Goal: Transaction & Acquisition: Purchase product/service

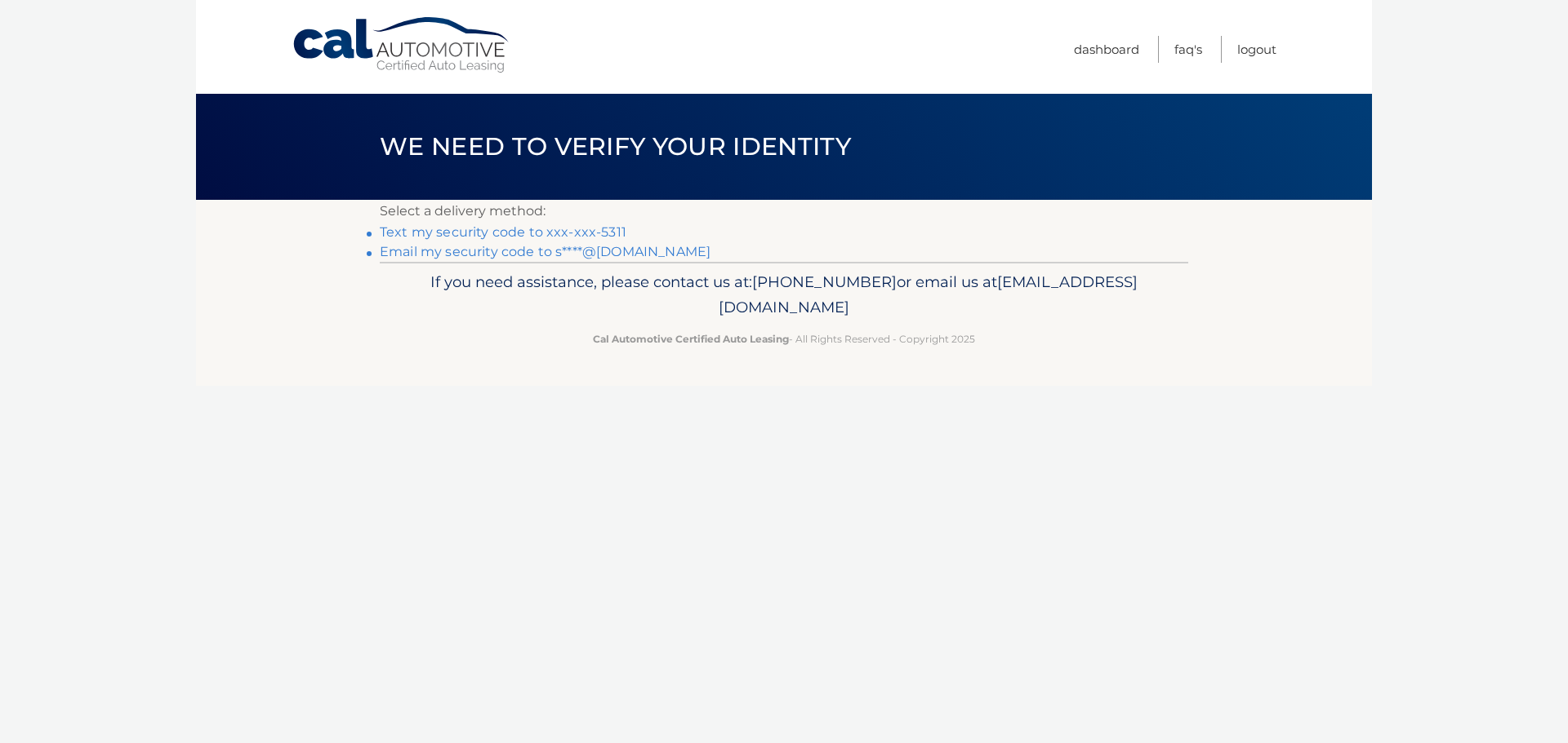
click at [451, 235] on link "Text my security code to xxx-xxx-5311" at bounding box center [502, 232] width 246 height 15
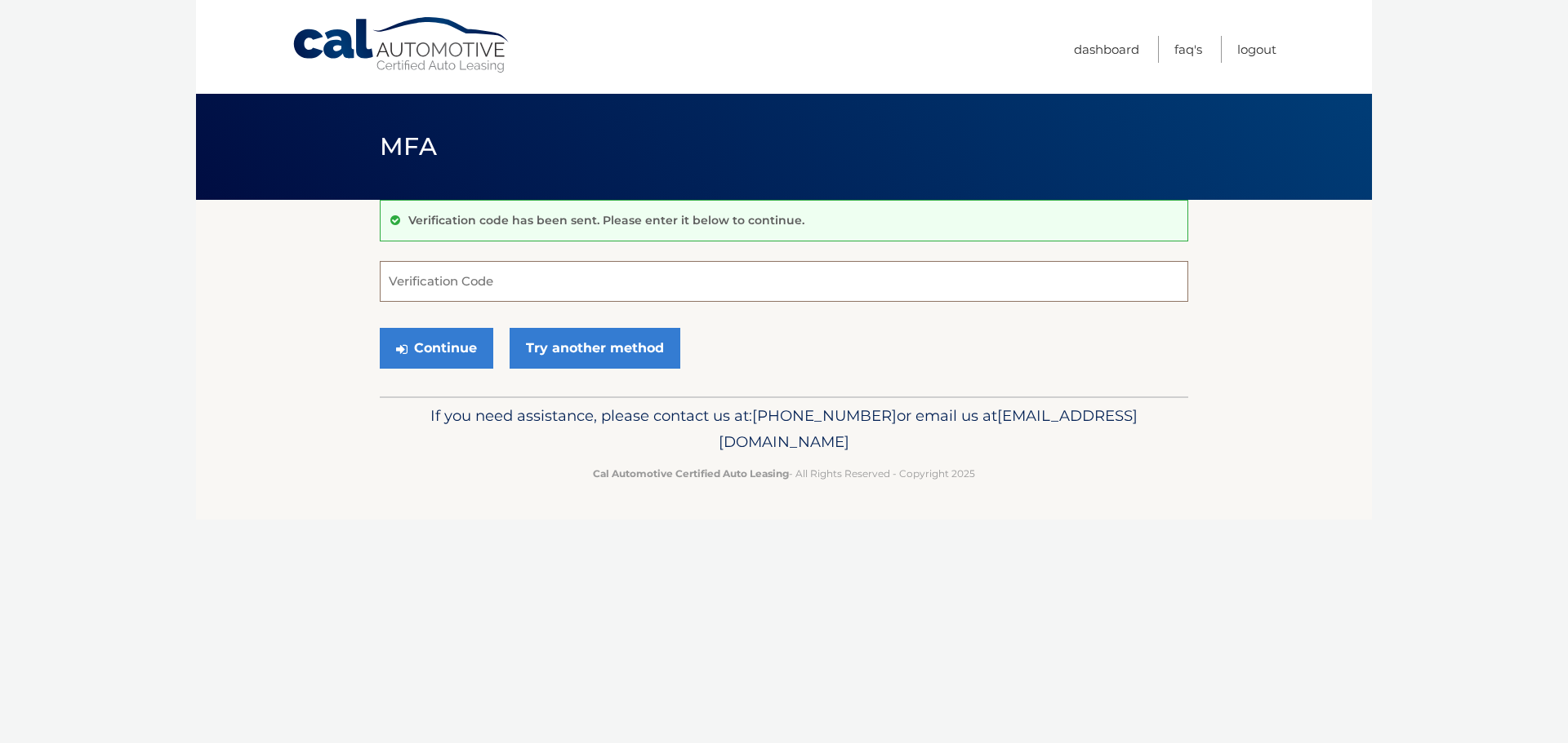
click at [473, 285] on input "Verification Code" at bounding box center [784, 282] width 809 height 41
type input "246540"
click at [444, 344] on button "Continue" at bounding box center [436, 349] width 113 height 41
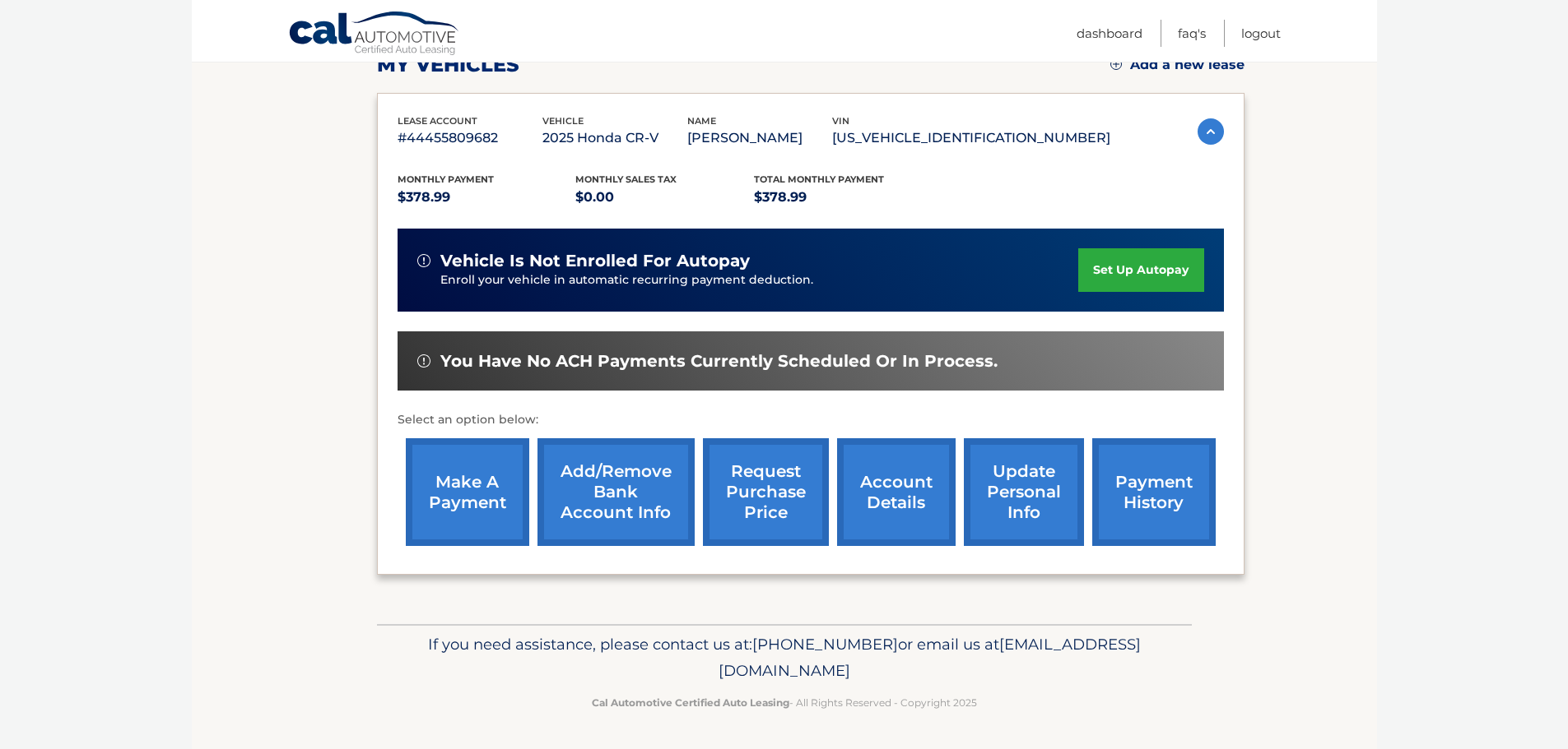
scroll to position [271, 0]
click at [461, 499] on link "make a payment" at bounding box center [467, 493] width 123 height 108
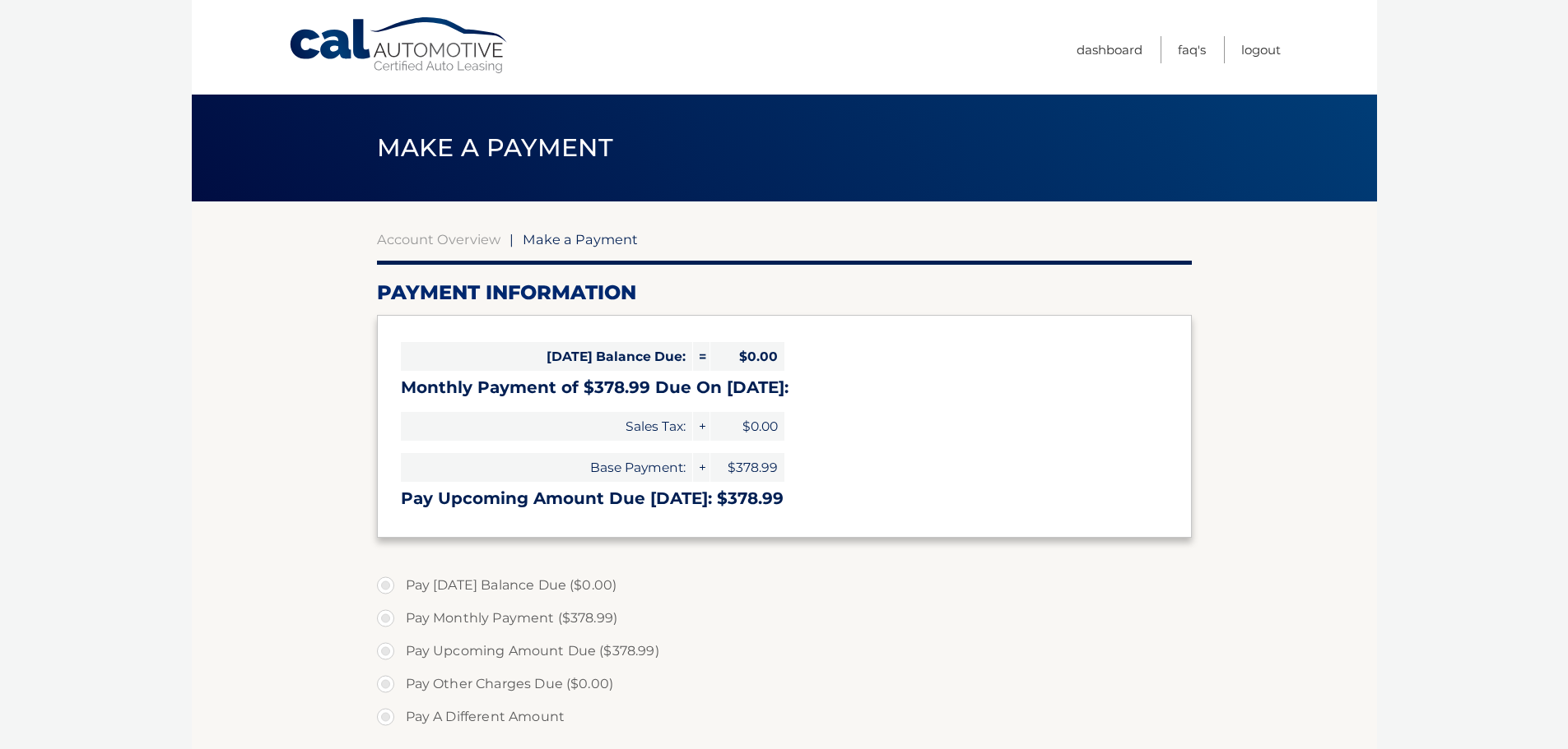
select select "OGUxM2JiZDQtNzcwNS00MTc3LWE3MTgtOGVhZWQwY2E0MDAw"
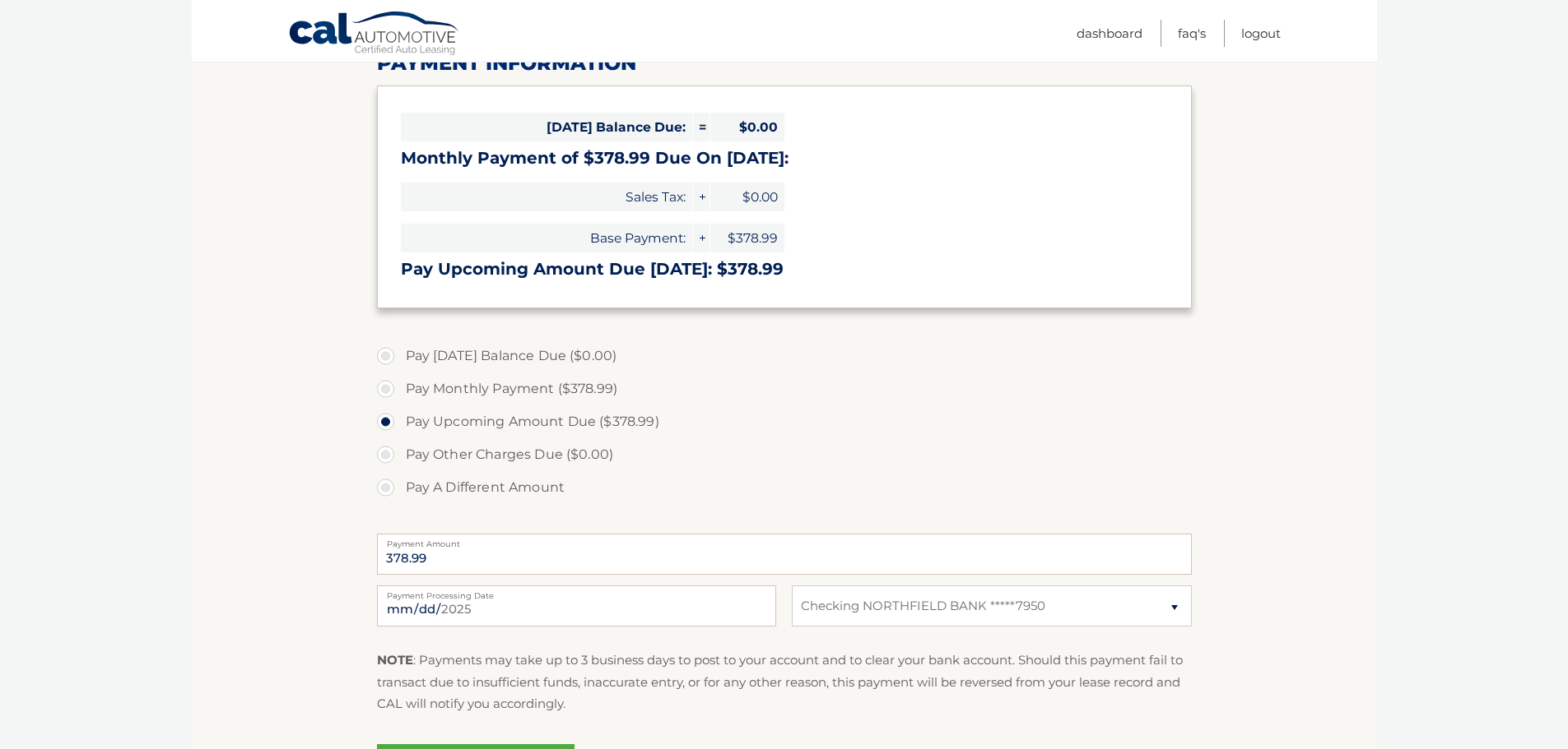
scroll to position [329, 0]
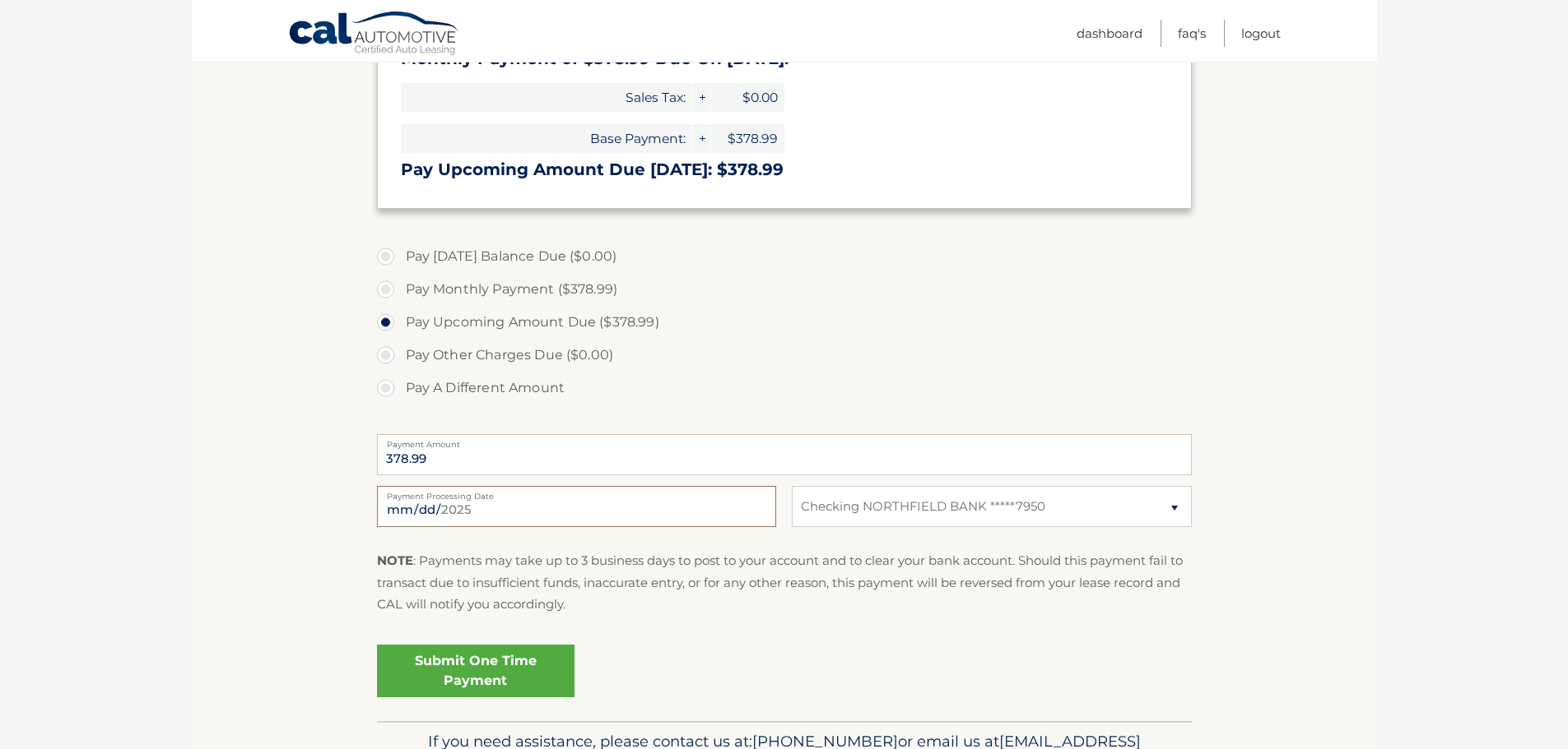
click at [559, 511] on input "2025-08-11" at bounding box center [577, 507] width 399 height 41
type input "2025-08-15"
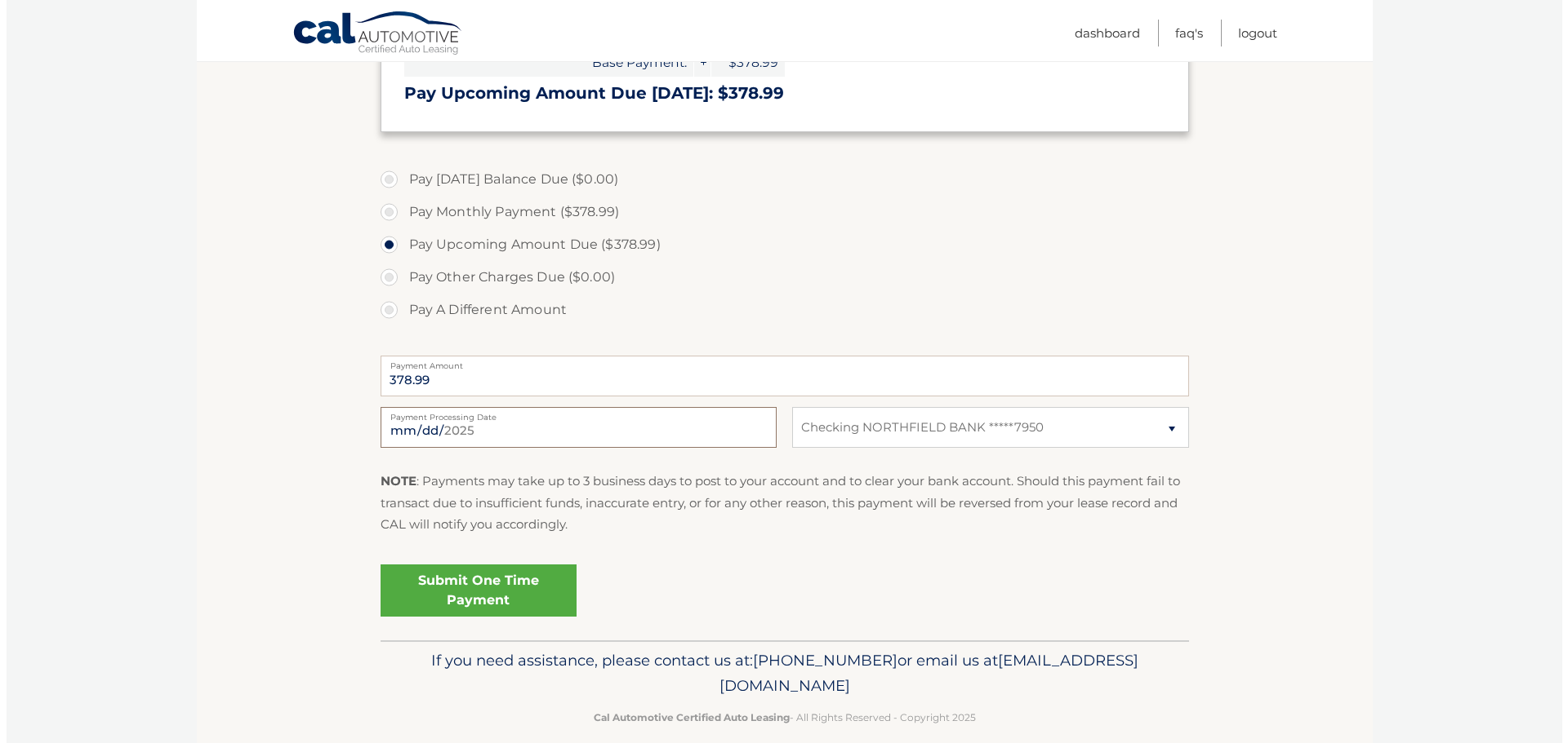
scroll to position [408, 0]
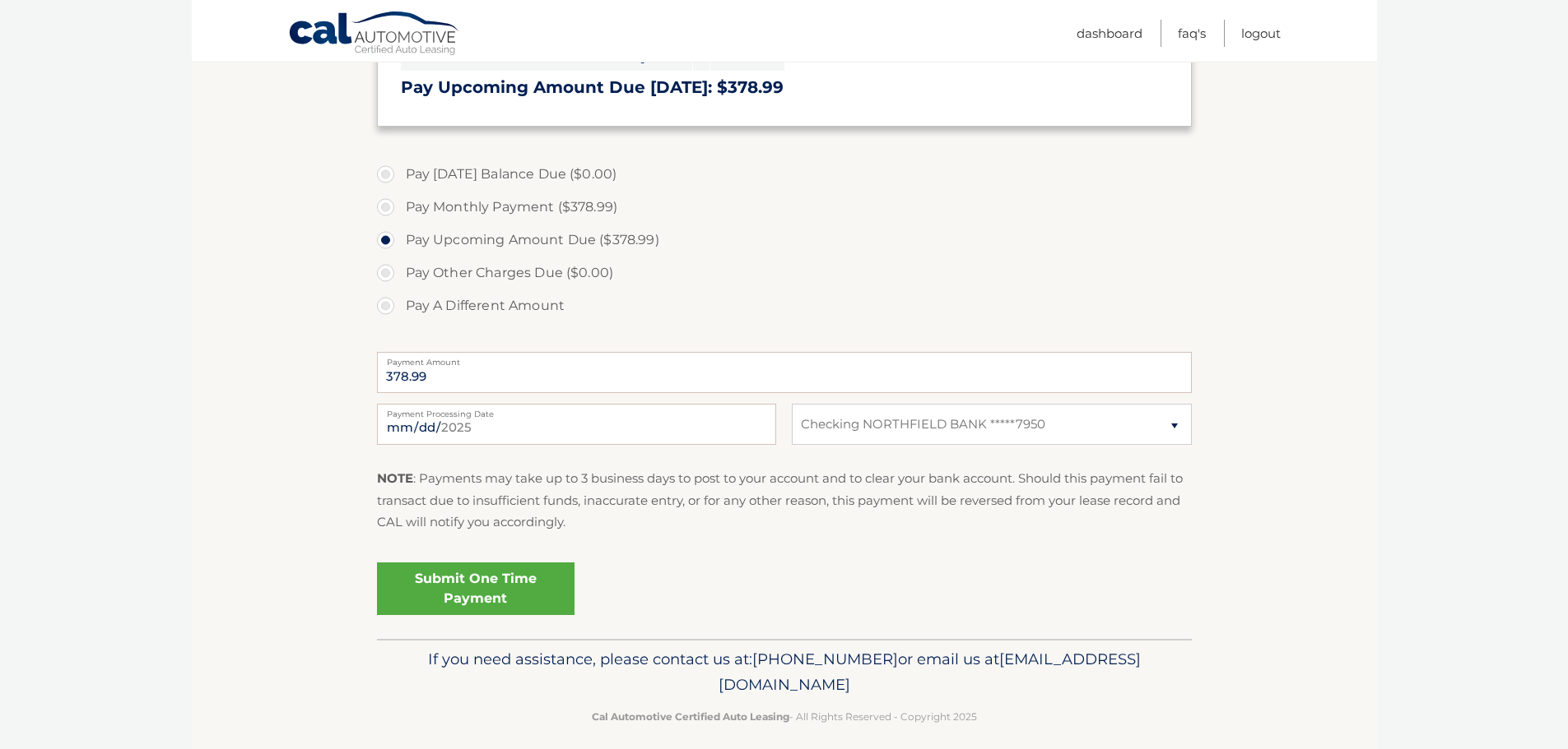
click at [497, 578] on link "Submit One Time Payment" at bounding box center [476, 589] width 198 height 53
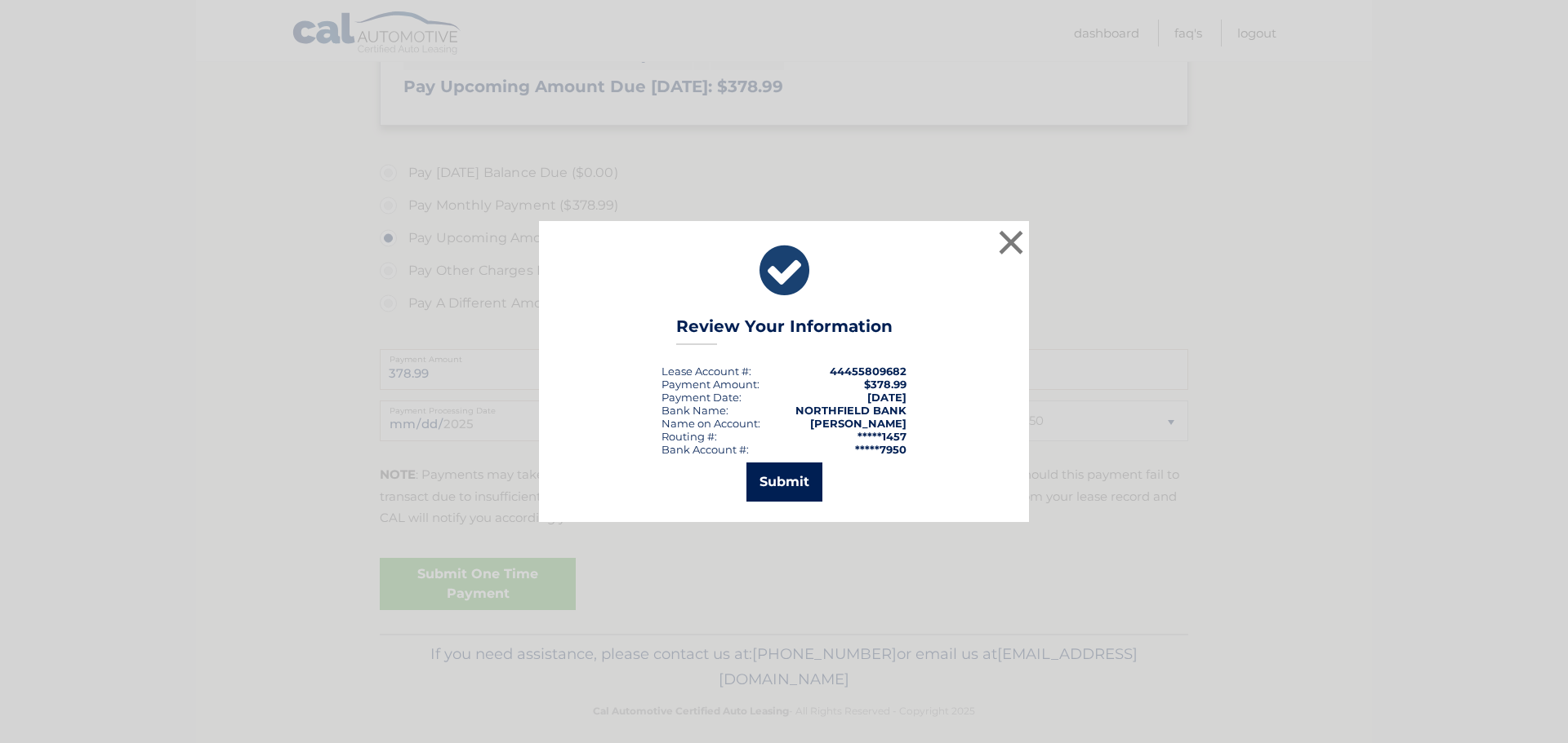
click at [782, 484] on button "Submit" at bounding box center [784, 483] width 76 height 39
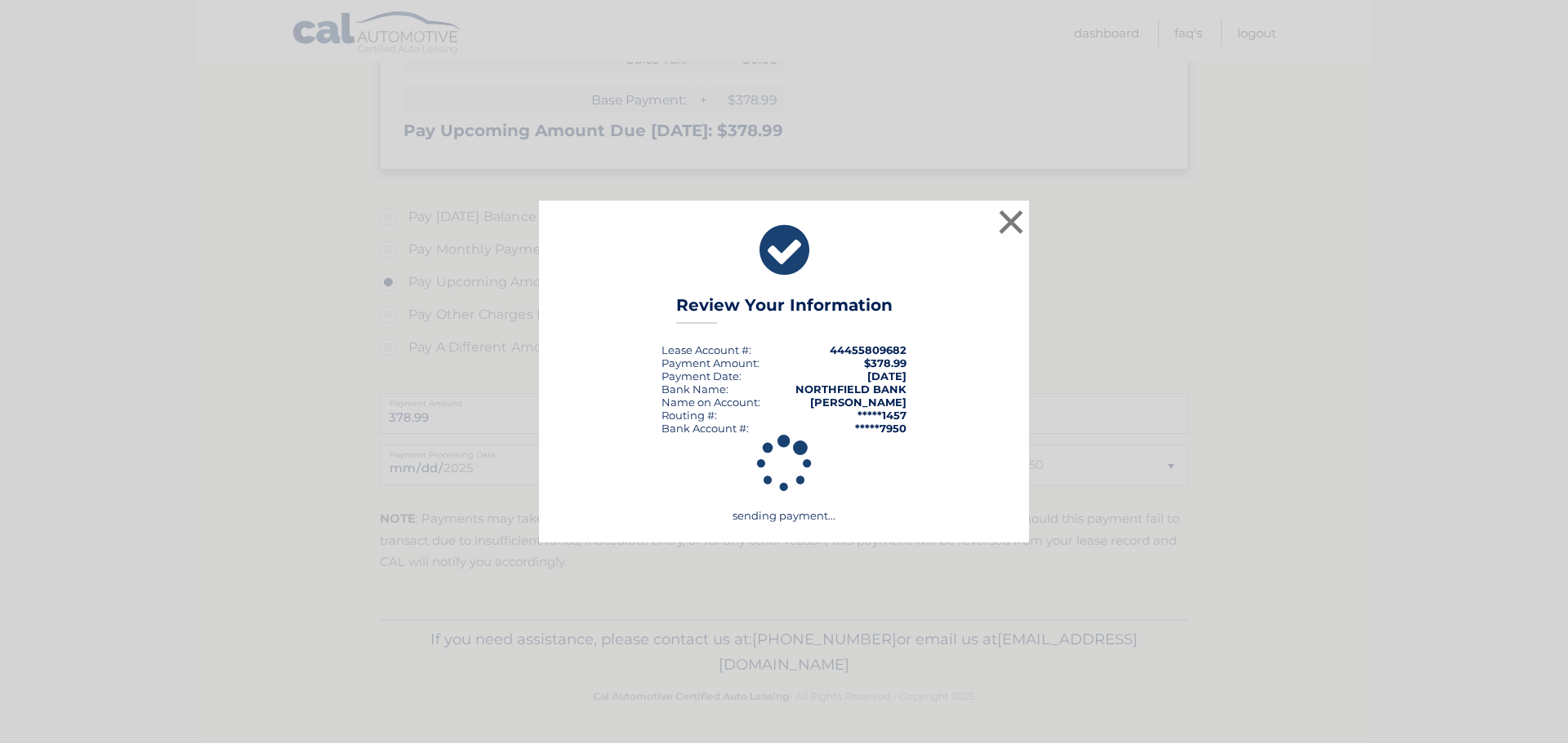
scroll to position [364, 0]
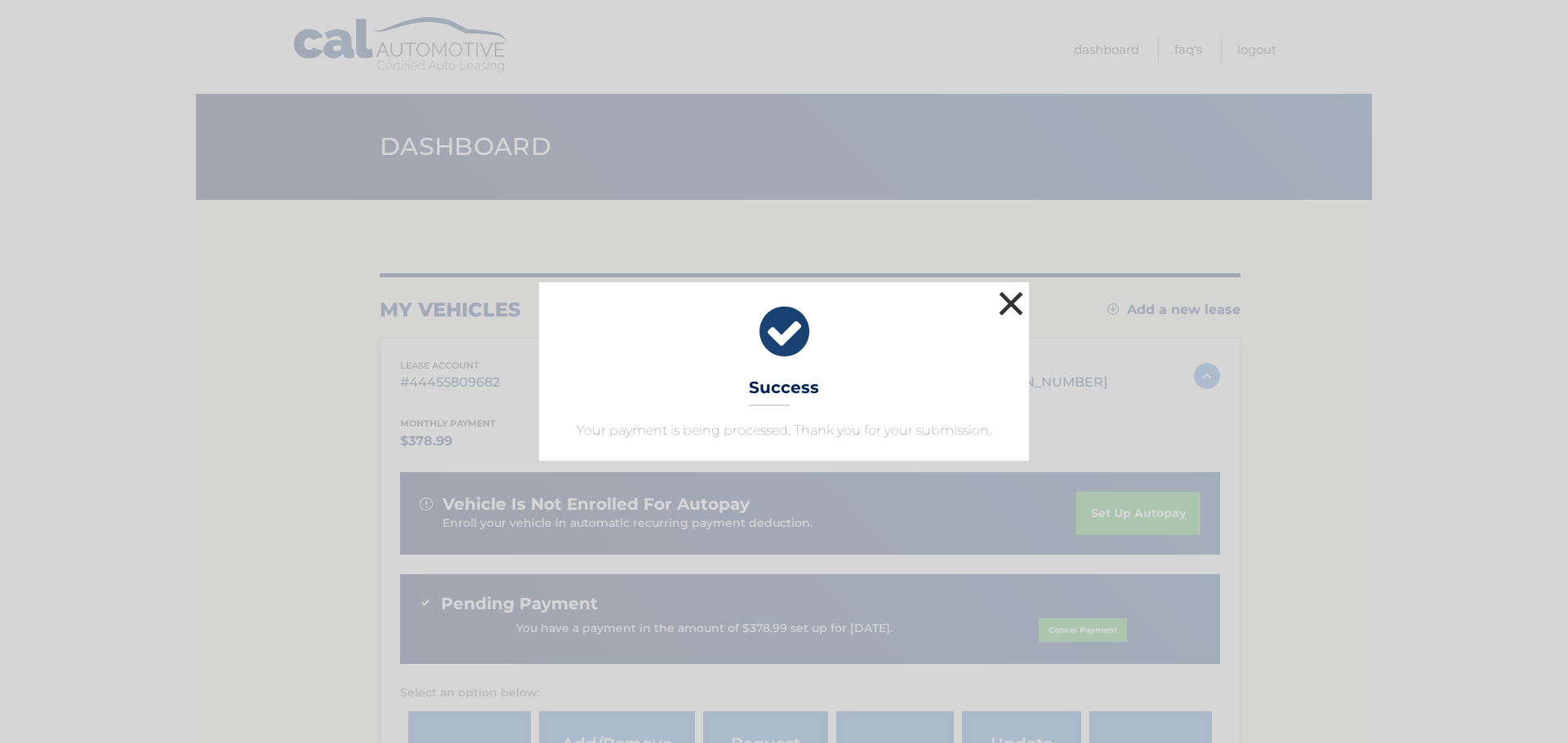
click at [1017, 301] on button "×" at bounding box center [1010, 303] width 33 height 33
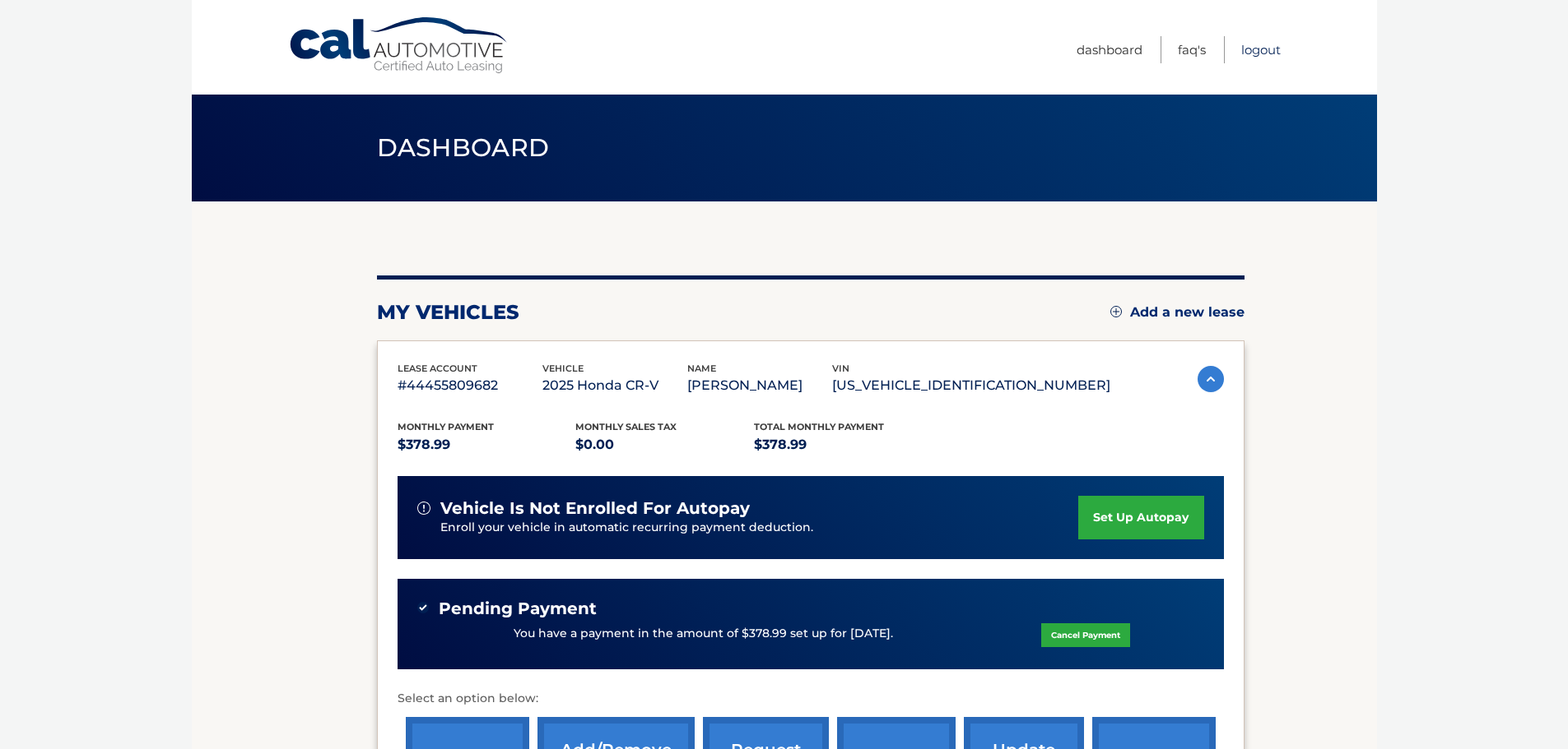
click at [1262, 49] on link "Logout" at bounding box center [1261, 49] width 40 height 27
